Goal: Task Accomplishment & Management: Complete application form

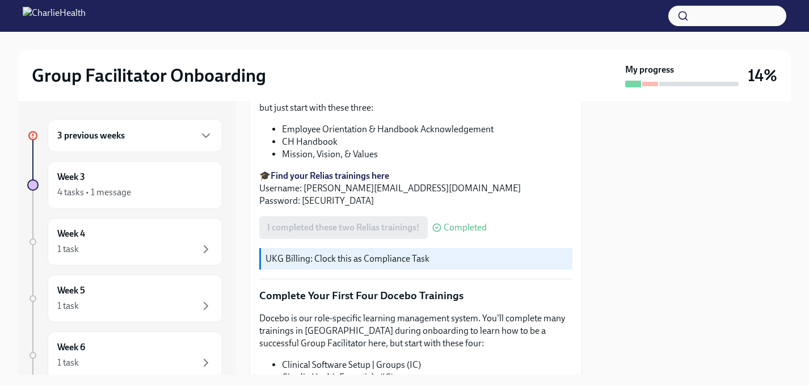
scroll to position [1506, 0]
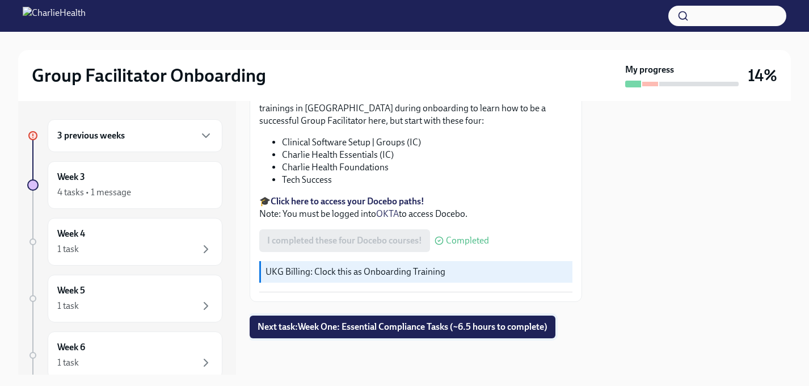
click at [323, 332] on span "Next task : Week One: Essential Compliance Tasks (~6.5 hours to complete)" at bounding box center [403, 326] width 290 height 11
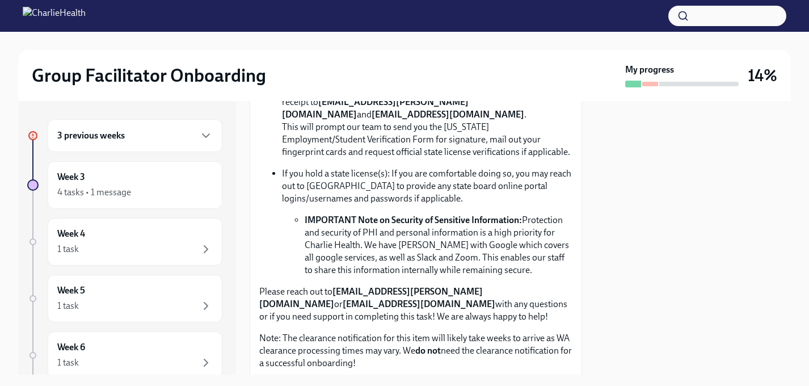
scroll to position [777, 0]
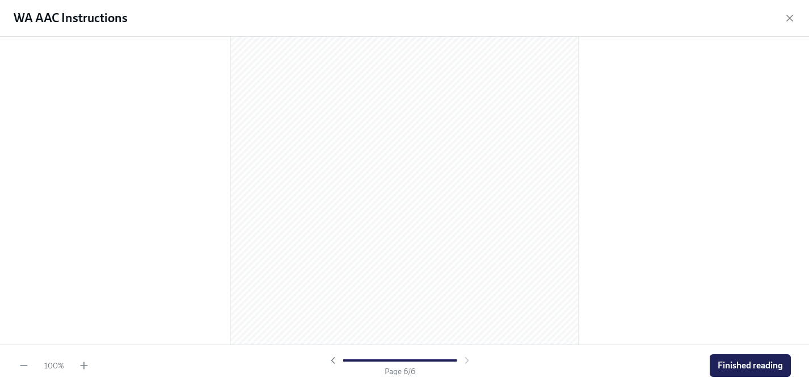
scroll to position [2351, 0]
click at [742, 365] on span "Finished reading" at bounding box center [750, 365] width 65 height 11
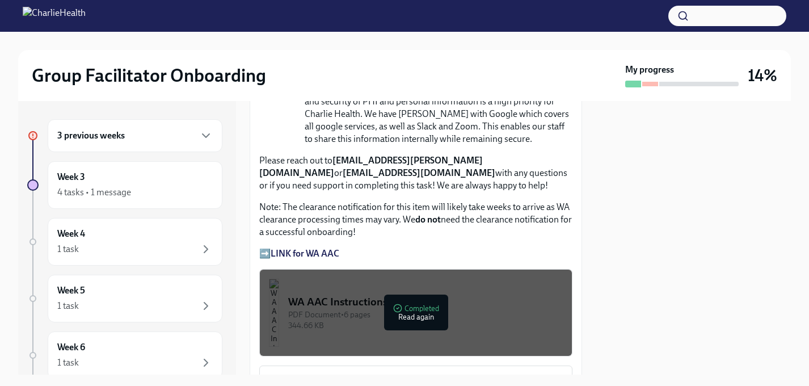
scroll to position [910, 0]
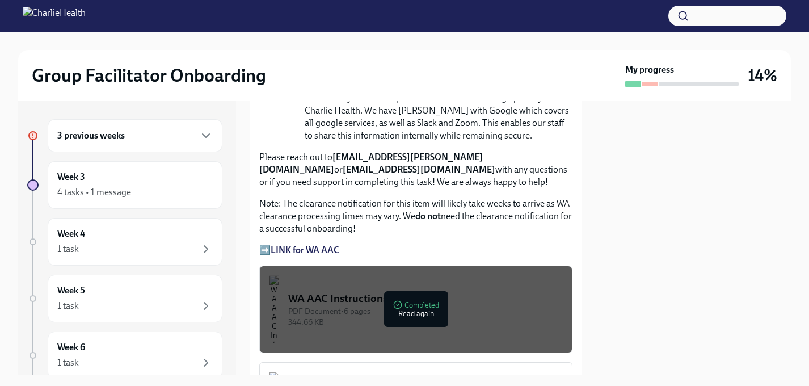
click at [355, 285] on button "WA AAC Instructions PDF Document • 6 pages 344.66 KB Completed Read again" at bounding box center [415, 309] width 313 height 87
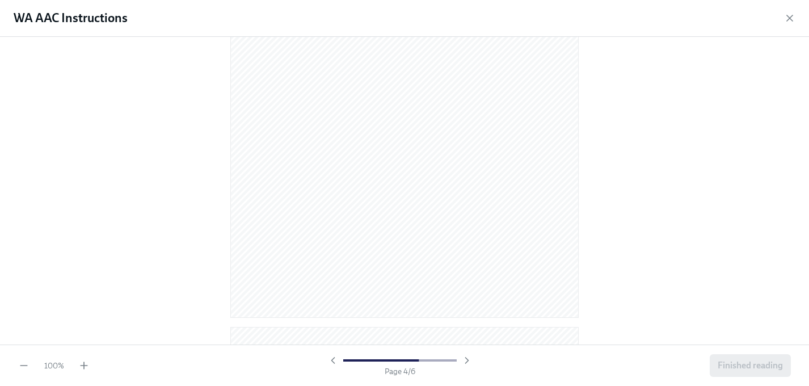
scroll to position [0, 0]
click at [790, 16] on icon "button" at bounding box center [789, 17] width 11 height 11
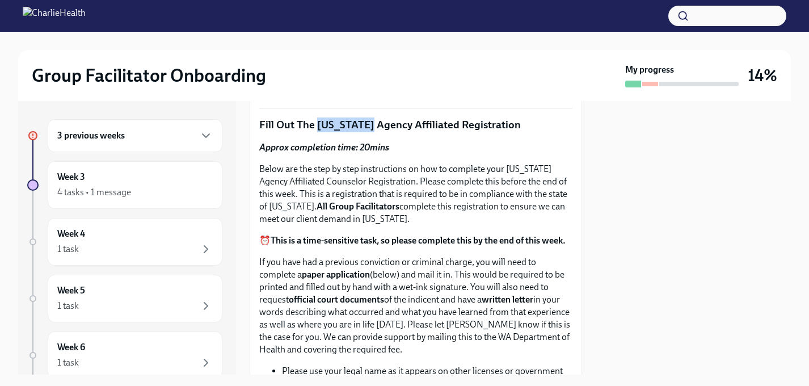
scroll to position [426, 0]
click at [439, 171] on p "Below are the step by step instructions on how to complete your [US_STATE] Agen…" at bounding box center [415, 194] width 313 height 62
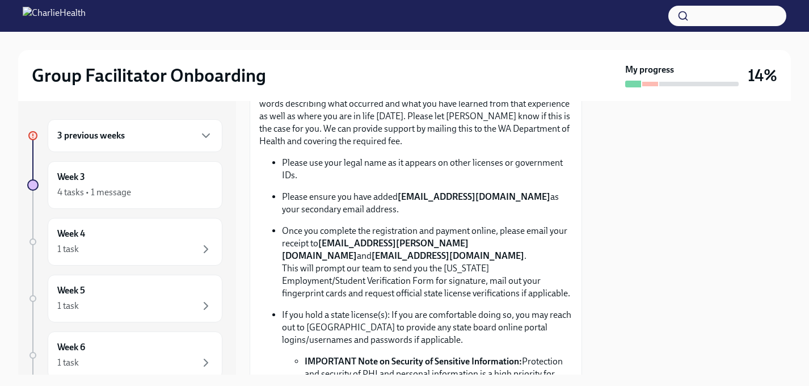
scroll to position [641, 0]
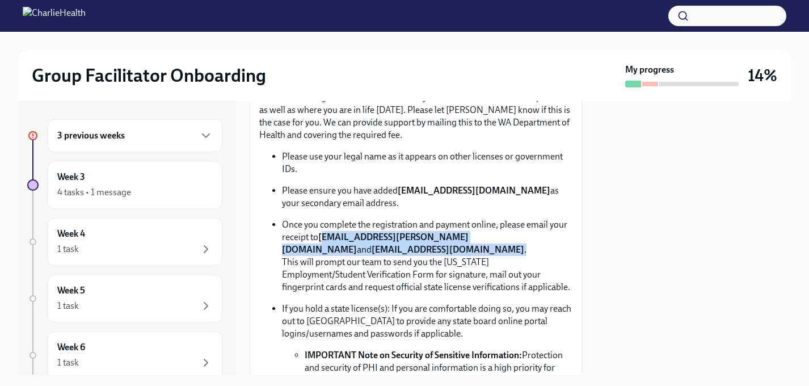
drag, startPoint x: 323, startPoint y: 238, endPoint x: 409, endPoint y: 252, distance: 87.3
click at [409, 252] on p "Once you complete the registration and payment online, please email your receip…" at bounding box center [427, 255] width 291 height 75
copy p "[EMAIL_ADDRESS][PERSON_NAME][DOMAIN_NAME] and [EMAIL_ADDRESS][DOMAIN_NAME] ."
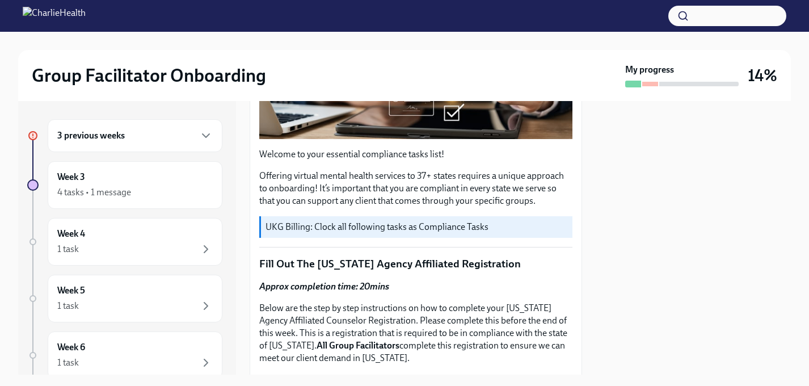
scroll to position [285, 0]
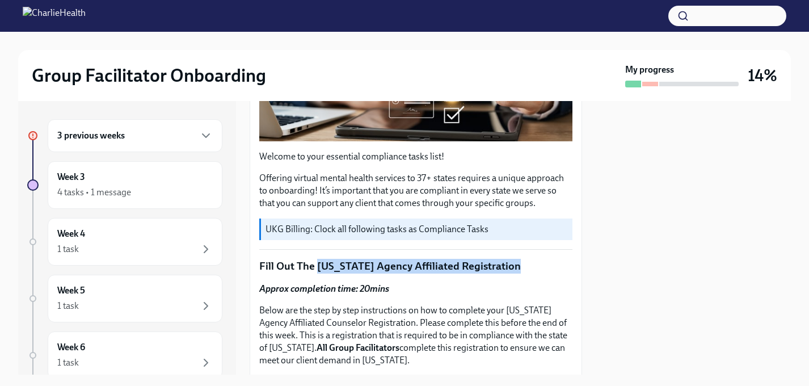
drag, startPoint x: 316, startPoint y: 264, endPoint x: 525, endPoint y: 266, distance: 209.4
click at [525, 266] on p "Fill Out The [US_STATE] Agency Affiliated Registration" at bounding box center [415, 266] width 313 height 15
copy p "[US_STATE] Agency Affiliated Registration"
click at [322, 262] on p "Fill Out The [US_STATE] Agency Affiliated Registration" at bounding box center [415, 266] width 313 height 15
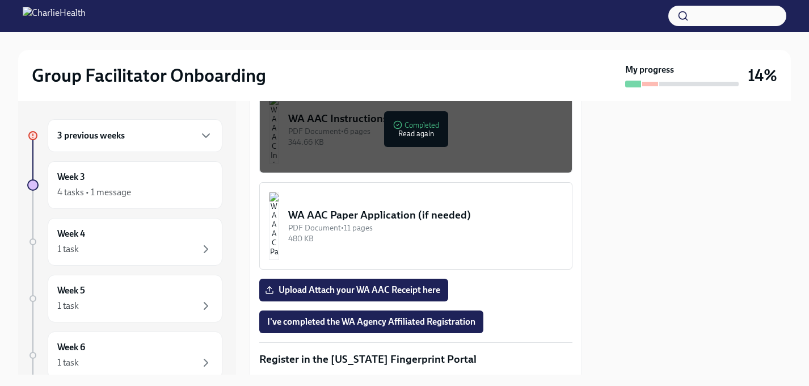
scroll to position [1113, 0]
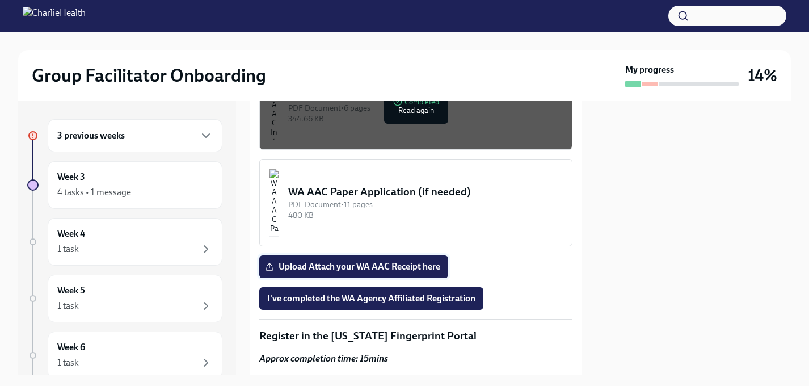
click at [372, 265] on span "Upload Attach your WA AAC Receipt here" at bounding box center [353, 266] width 173 height 11
click at [0, 0] on input "Upload Attach your WA AAC Receipt here" at bounding box center [0, 0] width 0 height 0
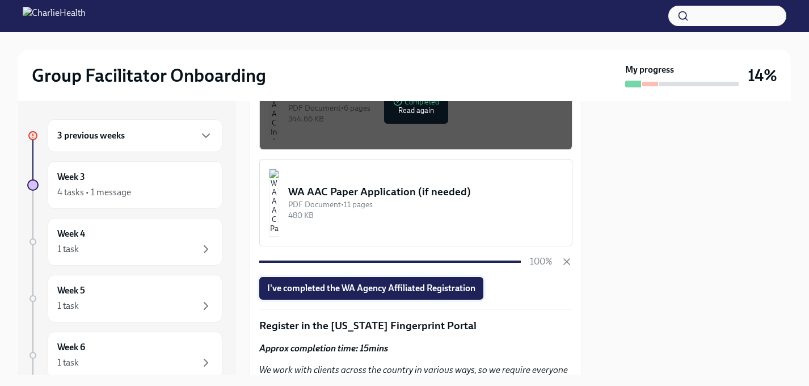
click at [456, 285] on span "I've completed the WA Agency Affiliated Registration" at bounding box center [371, 288] width 208 height 11
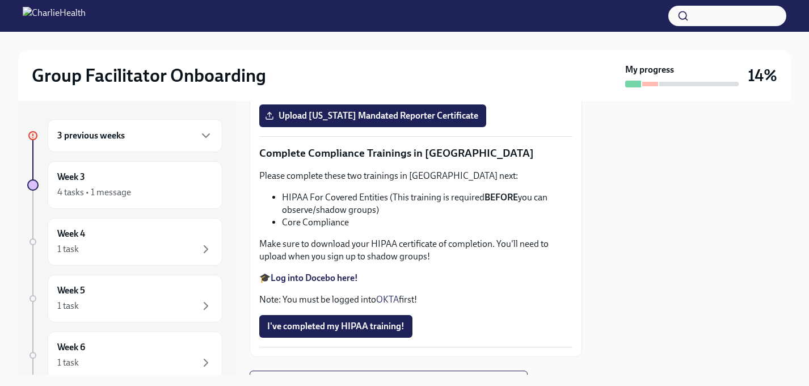
scroll to position [2295, 0]
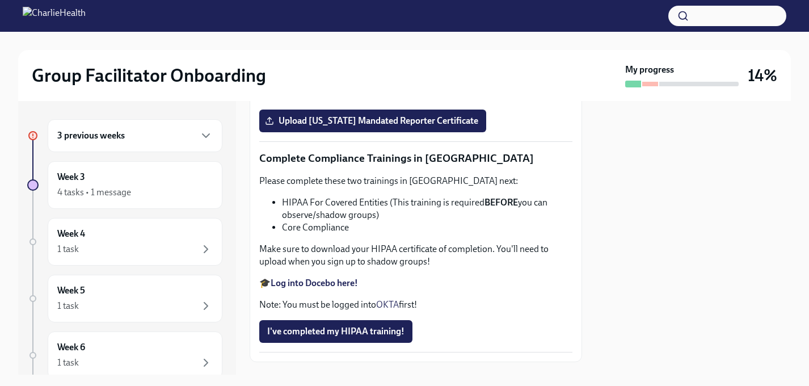
click at [321, 65] on strong "Log into Relias here" at bounding box center [309, 59] width 77 height 11
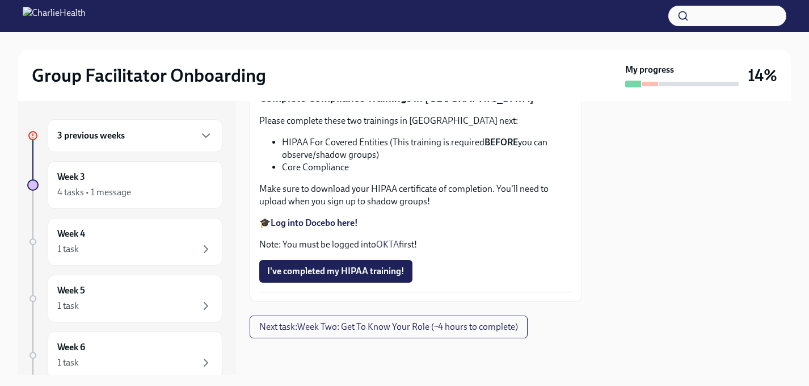
scroll to position [2557, 0]
click at [437, 66] on span "Upload [US_STATE] Mandated Reporter Certificate" at bounding box center [372, 60] width 211 height 11
click at [0, 0] on input "Upload [US_STATE] Mandated Reporter Certificate" at bounding box center [0, 0] width 0 height 0
click at [337, 228] on strong "Log into Docebo here!" at bounding box center [314, 222] width 87 height 11
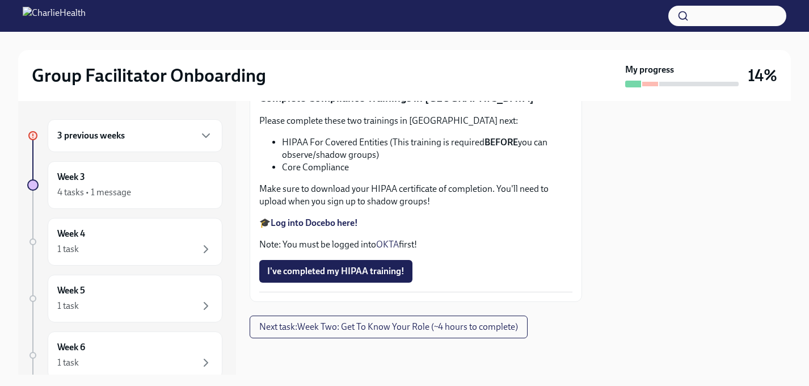
scroll to position [2797, 0]
click at [318, 333] on span "Next task : Week Two: Get To Know Your Role (~4 hours to complete)" at bounding box center [388, 326] width 259 height 11
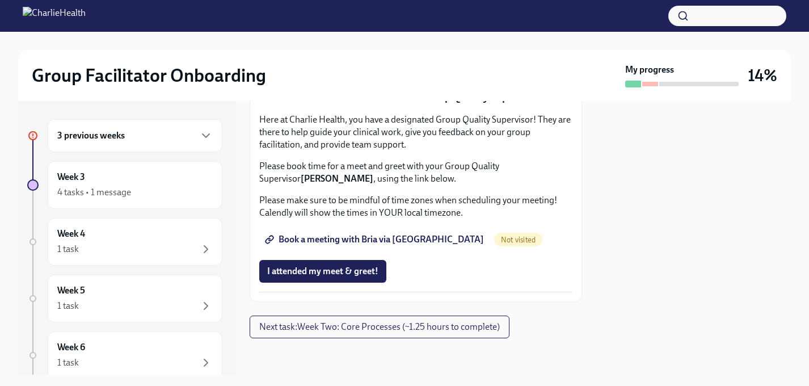
scroll to position [1155, 0]
click at [382, 245] on span "Book a meeting with Bria via [GEOGRAPHIC_DATA]" at bounding box center [375, 239] width 217 height 11
click at [330, 331] on span "Next task : Week Two: Core Processes (~1.25 hours to complete)" at bounding box center [379, 326] width 241 height 11
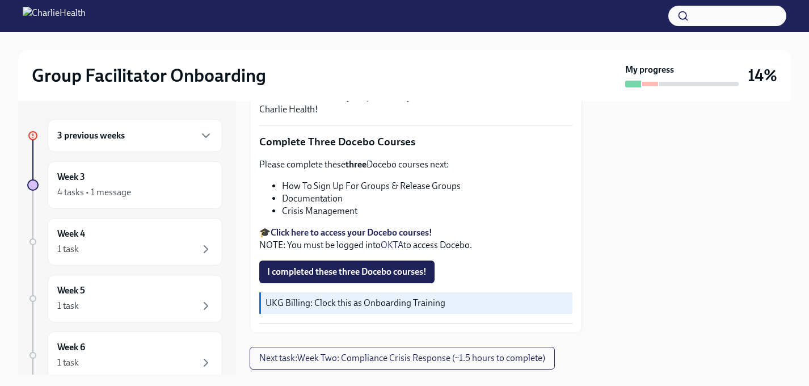
scroll to position [430, 0]
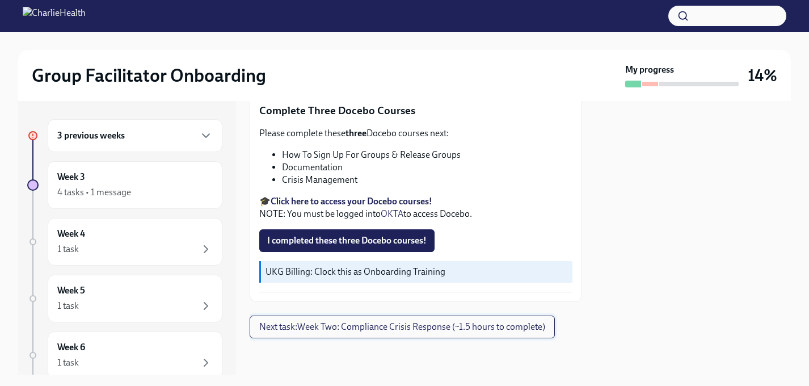
click at [411, 333] on button "Next task : Week Two: Compliance Crisis Response (~1.5 hours to complete)" at bounding box center [402, 327] width 305 height 23
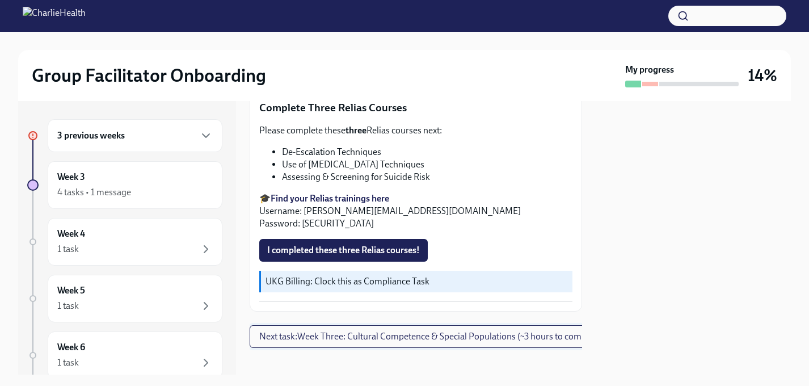
scroll to position [422, 0]
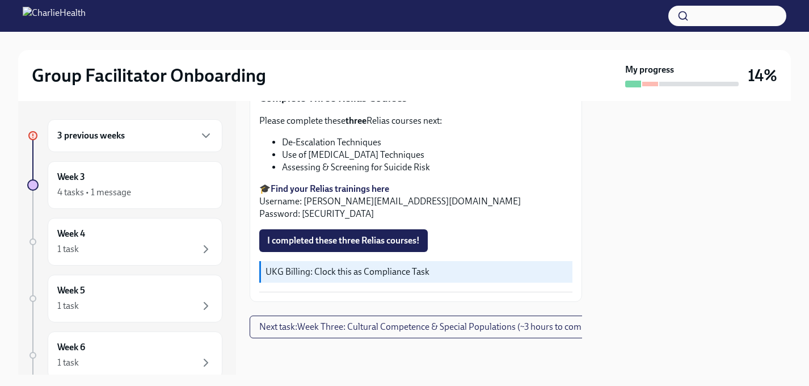
click at [176, 133] on div "3 previous weeks" at bounding box center [134, 136] width 155 height 14
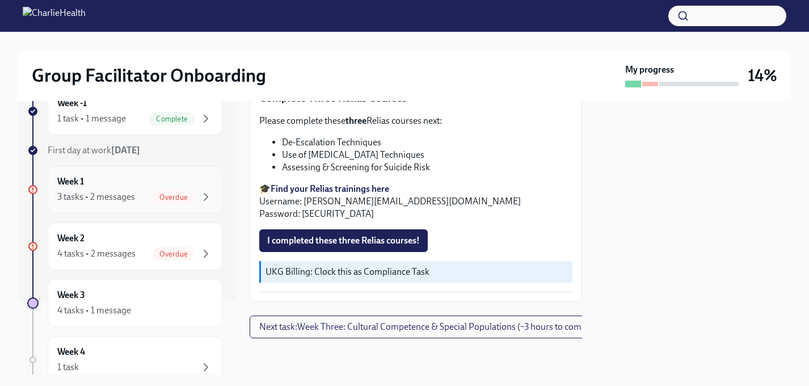
scroll to position [86, 0]
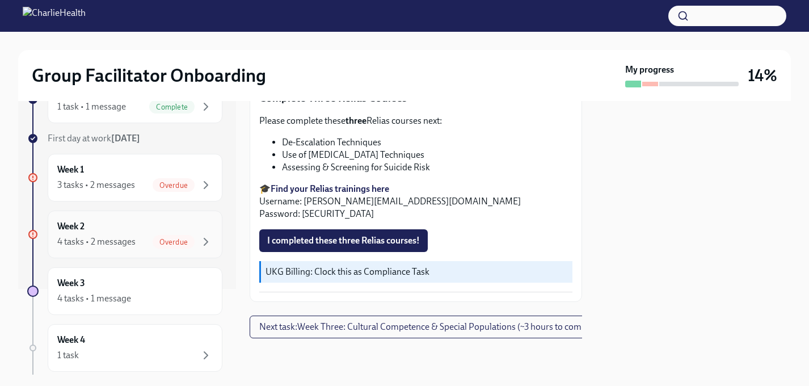
click at [149, 253] on div "Week 2 4 tasks • 2 messages Overdue" at bounding box center [135, 235] width 175 height 48
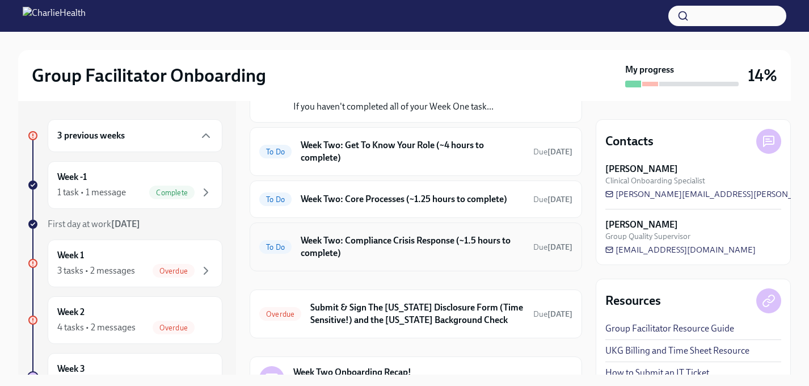
scroll to position [128, 0]
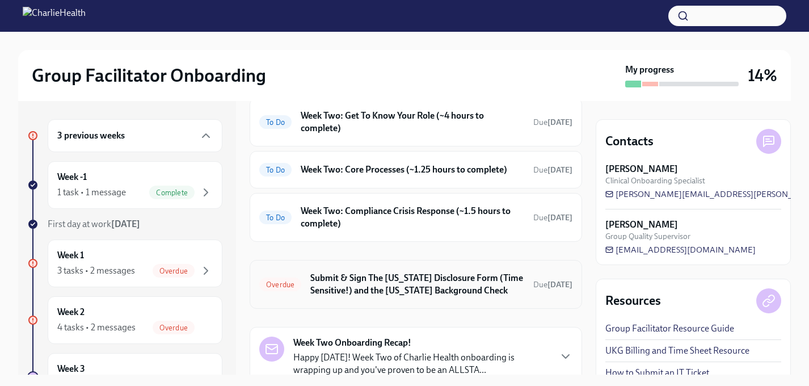
click at [398, 289] on h6 "Submit & Sign The [US_STATE] Disclosure Form (Time Sensitive!) and the [US_STAT…" at bounding box center [417, 284] width 214 height 25
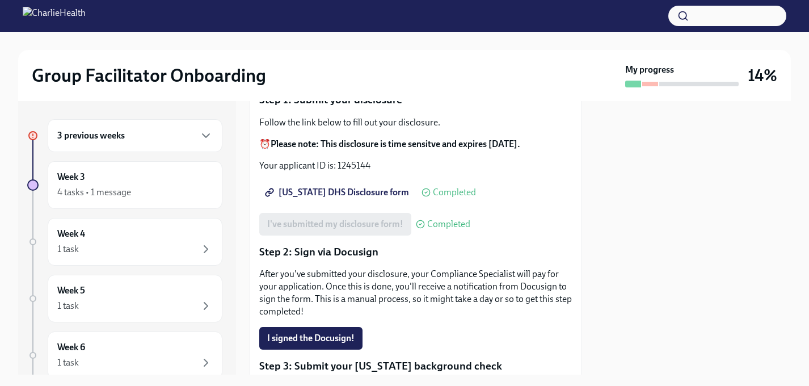
scroll to position [171, 0]
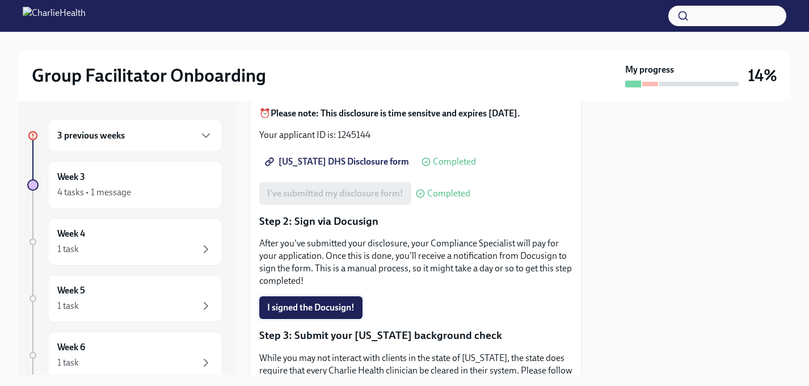
click at [342, 304] on span "I signed the Docusign!" at bounding box center [310, 307] width 87 height 11
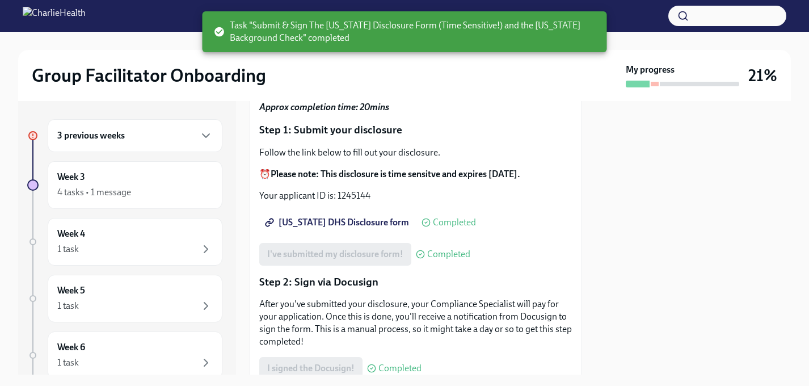
scroll to position [110, 0]
